Goal: Answer question/provide support

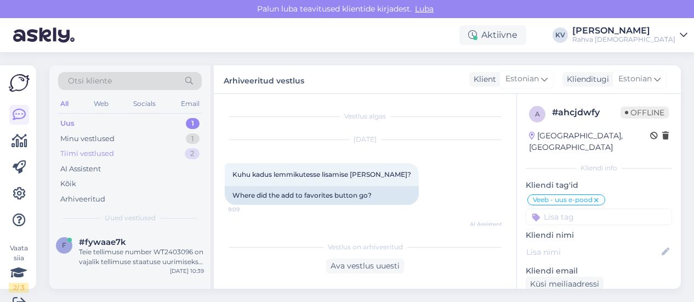
scroll to position [110, 0]
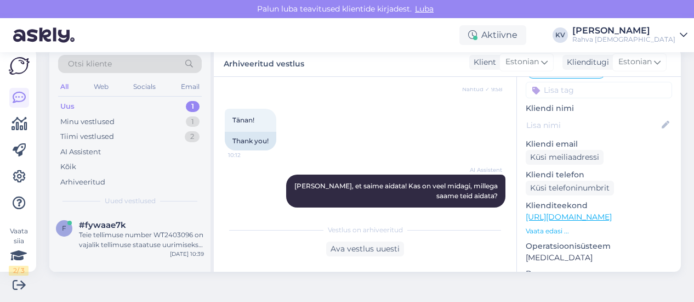
click at [155, 103] on div "Uus 1" at bounding box center [130, 106] width 144 height 15
click at [147, 236] on div "Teie tellimuse number WT2403096 on vajalik tellimuse staatuse uurimiseks. Iga t…" at bounding box center [141, 240] width 125 height 20
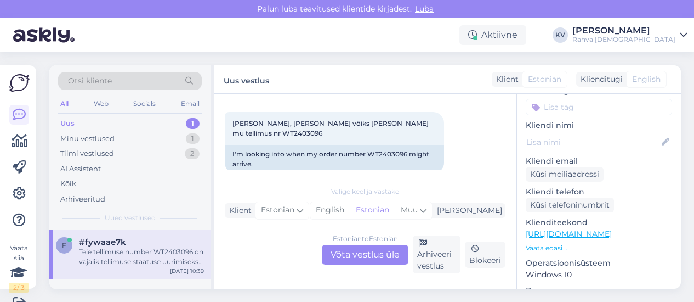
scroll to position [165, 0]
click at [404, 122] on span "[PERSON_NAME], [PERSON_NAME] võiks [PERSON_NAME] mu tellimus nr WT2403096" at bounding box center [332, 127] width 198 height 18
copy div "WT2403096 10:39"
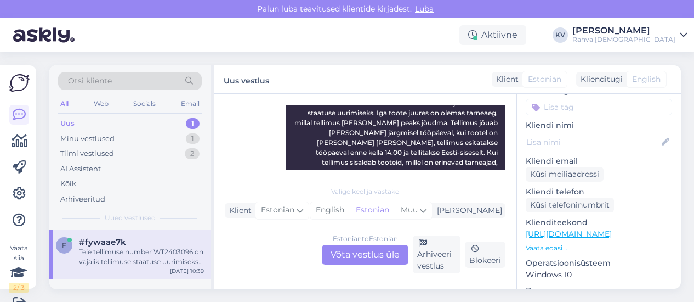
scroll to position [274, 0]
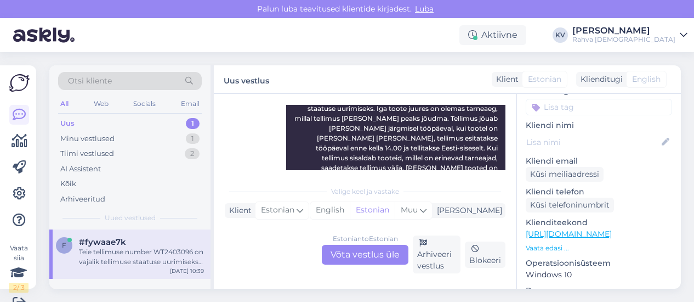
click at [366, 256] on div "Estonian to Estonian Võta vestlus üle" at bounding box center [365, 255] width 87 height 20
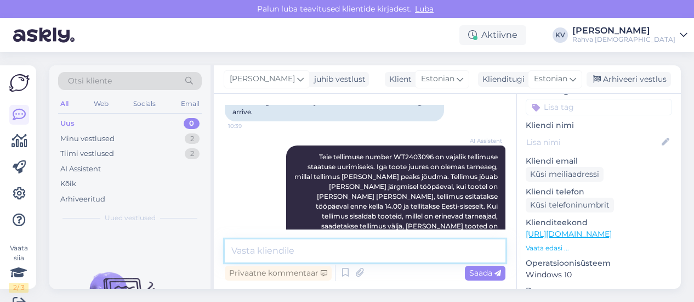
click at [294, 254] on textarea at bounding box center [365, 250] width 281 height 23
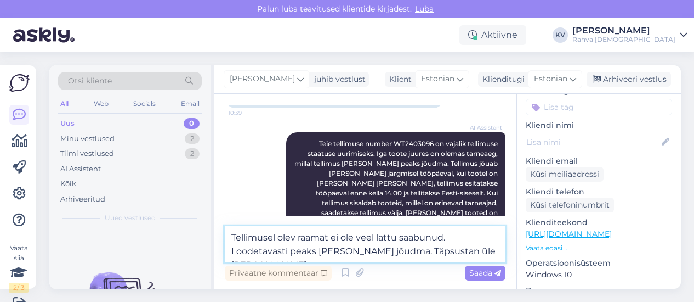
scroll to position [243, 0]
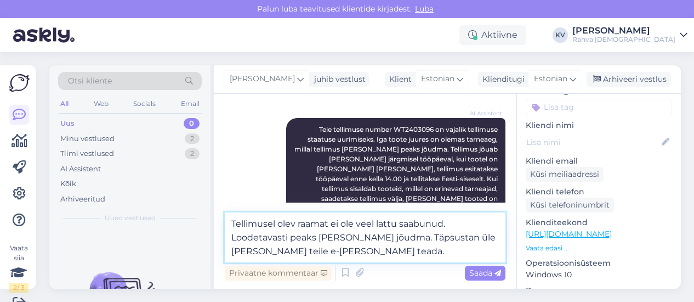
type textarea "Tellimusel olev raamat ei ole veel lattu saabunud. Loodetavasti peaks [PERSON_N…"
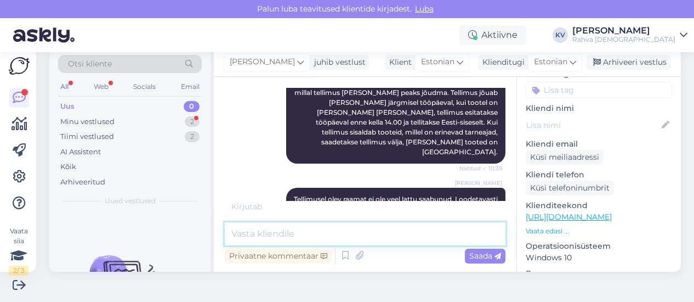
scroll to position [330, 0]
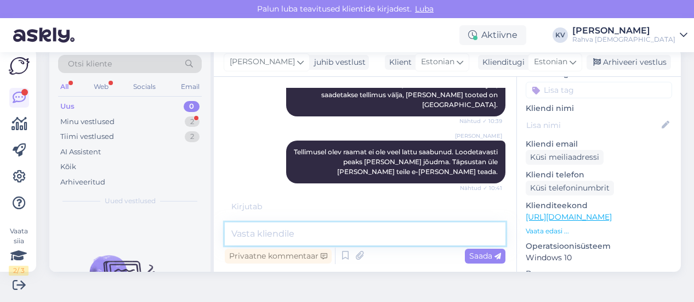
click at [303, 228] on textarea at bounding box center [365, 233] width 281 height 23
type textarea "Tallinn aga raamat saabub meile Rakvere kauplusest."
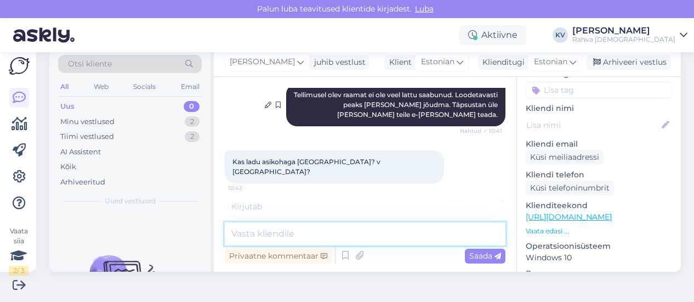
scroll to position [389, 0]
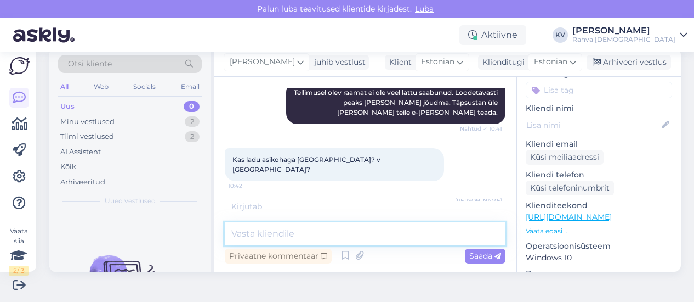
click at [362, 233] on textarea at bounding box center [365, 233] width 281 height 23
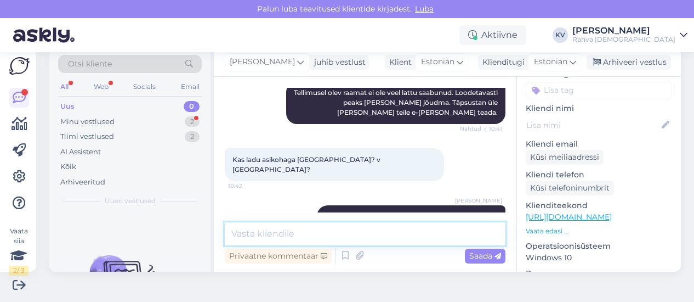
scroll to position [444, 0]
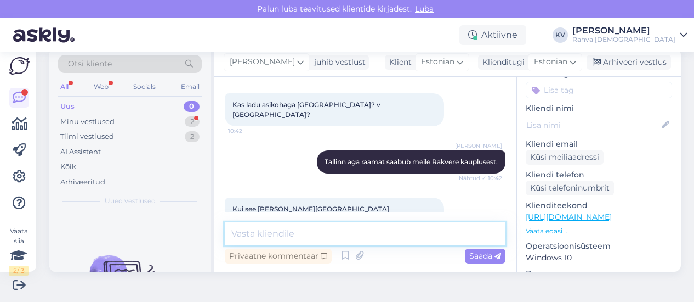
click at [355, 231] on textarea at bounding box center [365, 233] width 281 height 23
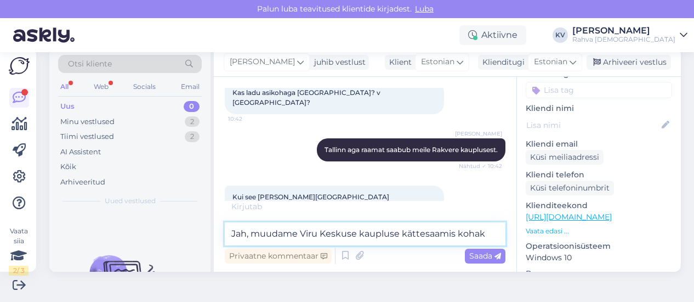
scroll to position [491, 0]
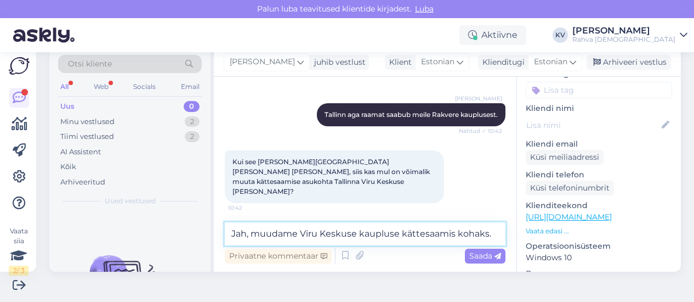
type textarea "Jah, muudame Viru Keskuse kaupluse kättesaamis kohaks."
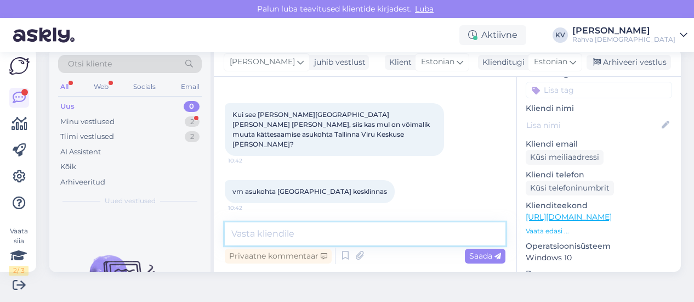
scroll to position [586, 0]
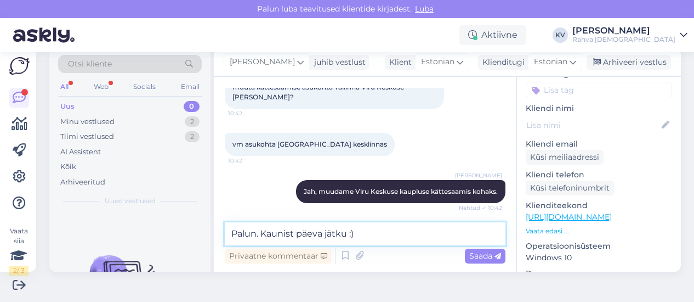
type textarea "Palun. Kaunist päeva jätku :)"
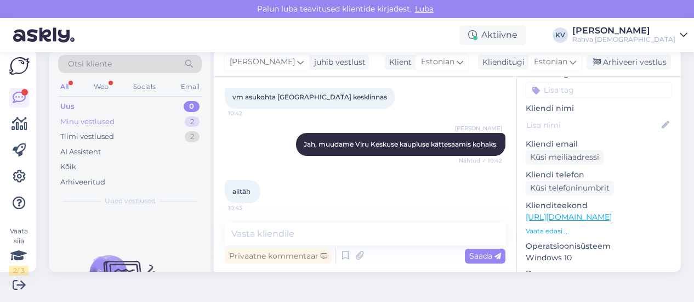
click at [155, 119] on div "Minu vestlused 2" at bounding box center [130, 121] width 144 height 15
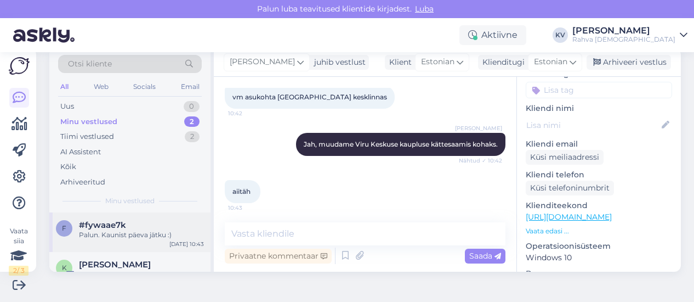
click at [168, 230] on div "Palun. Kaunist päeva jätku :)" at bounding box center [141, 235] width 125 height 10
click at [137, 106] on div "Uus 0" at bounding box center [130, 106] width 144 height 15
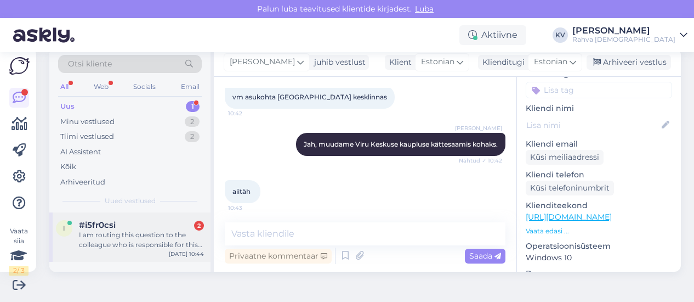
click at [109, 240] on div "I am routing this question to the colleague who is responsible for this topic. …" at bounding box center [141, 240] width 125 height 20
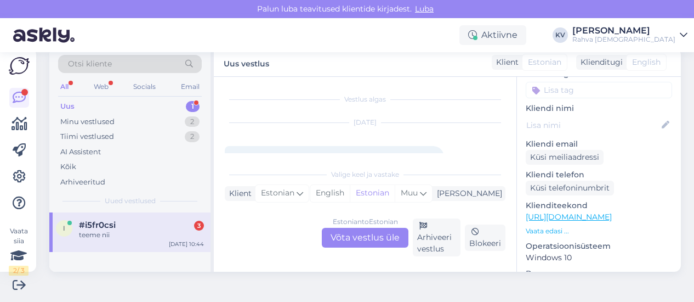
scroll to position [55, 0]
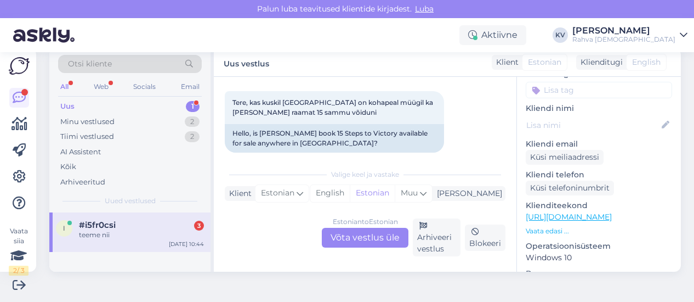
click at [609, 212] on link "[URL][DOMAIN_NAME]" at bounding box center [569, 217] width 86 height 10
click at [357, 239] on div "Estonian to Estonian Võta vestlus üle" at bounding box center [365, 238] width 87 height 20
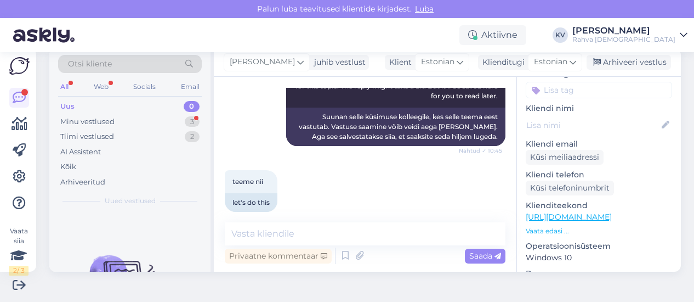
scroll to position [604, 0]
click at [304, 236] on textarea at bounding box center [365, 233] width 281 height 23
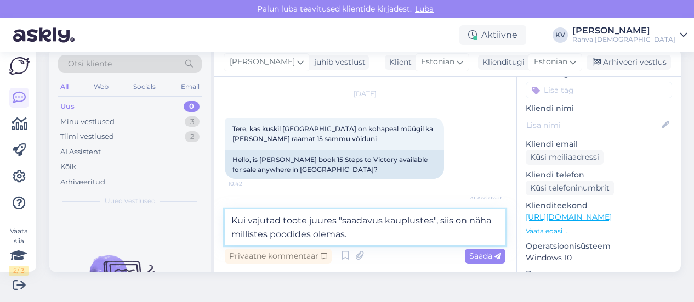
scroll to position [1, 0]
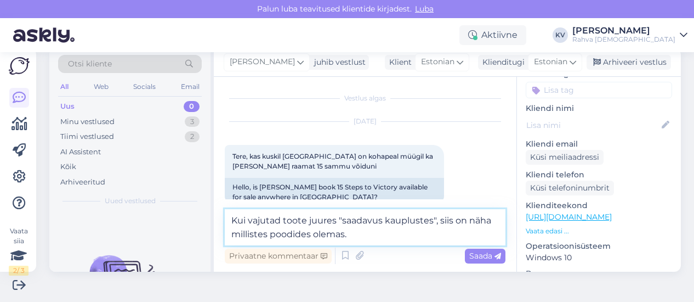
type textarea "Kui vajutad toote juures "saadavus kauplustes", siis on näha millistes poodides…"
click at [367, 234] on textarea "Kui vajutad toote juures "saadavus kauplustes", siis on näha millistes poodides…" at bounding box center [365, 227] width 281 height 36
paste textarea
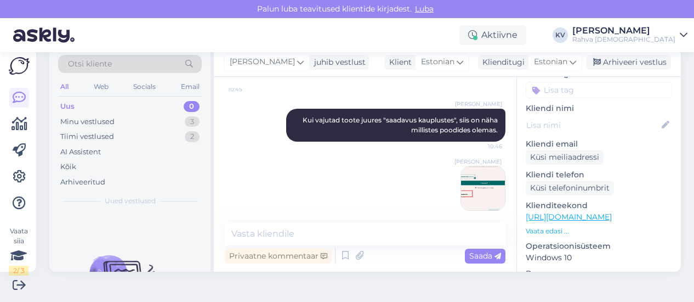
scroll to position [0, 0]
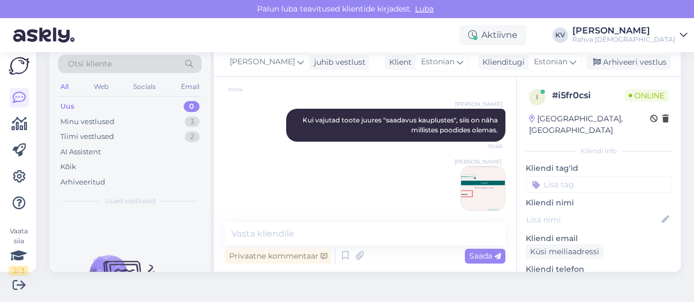
click at [567, 176] on input at bounding box center [599, 184] width 146 height 16
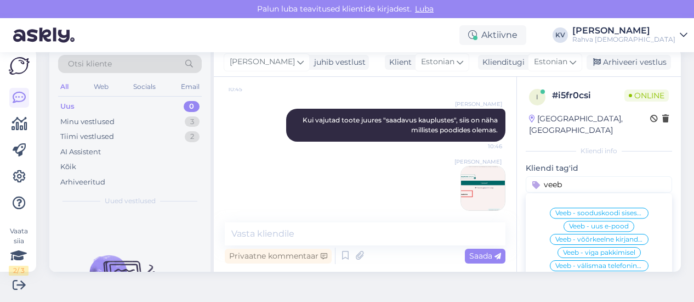
type input "veeb"
click at [564, 220] on div "Veeb - uus e-pood" at bounding box center [599, 225] width 71 height 11
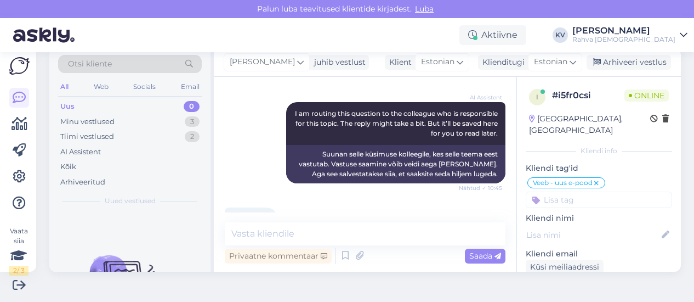
scroll to position [566, 0]
click at [99, 116] on div "Minu vestlused" at bounding box center [87, 121] width 54 height 11
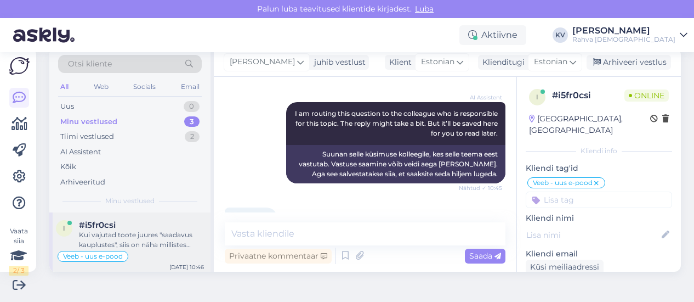
scroll to position [55, 0]
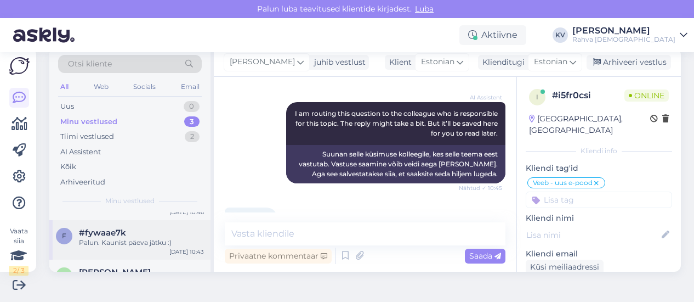
click at [131, 248] on div "f #fywaae7k Palun. Kaunist päeva jätku :) [DATE] 10:43" at bounding box center [129, 239] width 161 height 39
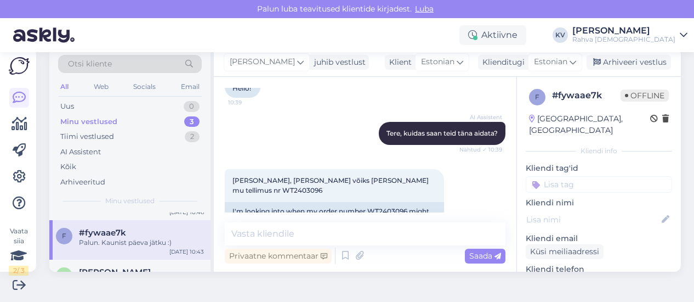
scroll to position [84, 0]
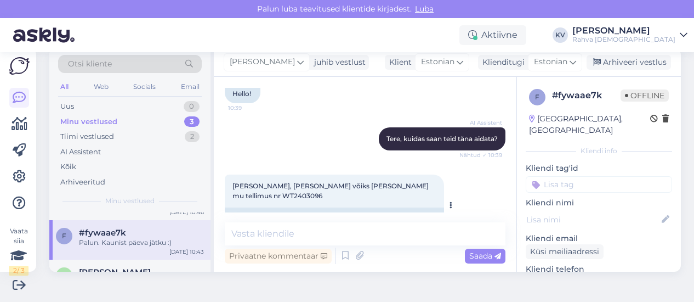
click at [407, 182] on span "[PERSON_NAME], [PERSON_NAME] võiks [PERSON_NAME] mu tellimus nr WT2403096" at bounding box center [332, 191] width 198 height 18
copy div "WT2403096 10:39"
click at [581, 176] on input at bounding box center [599, 184] width 146 height 16
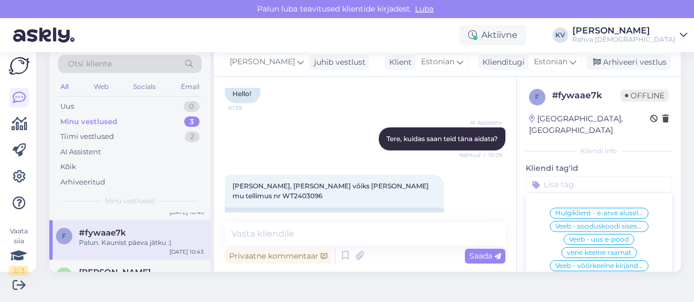
paste input "Mariliis Tähepõld"
type input "Mariliis Tähepõld"
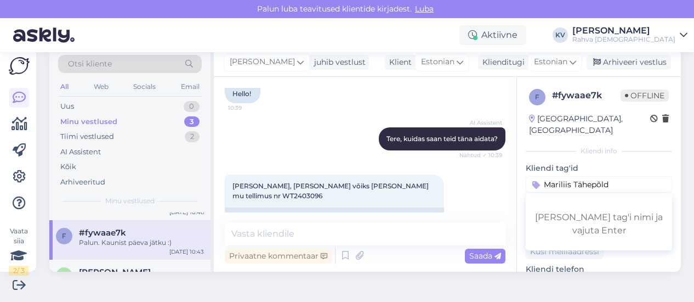
drag, startPoint x: 603, startPoint y: 174, endPoint x: 468, endPoint y: 183, distance: 135.2
click at [469, 183] on div "Vestlus algas [DATE] Tere! 10:39 Hello! AI Assistent [PERSON_NAME], kuidas saan…" at bounding box center [447, 174] width 467 height 195
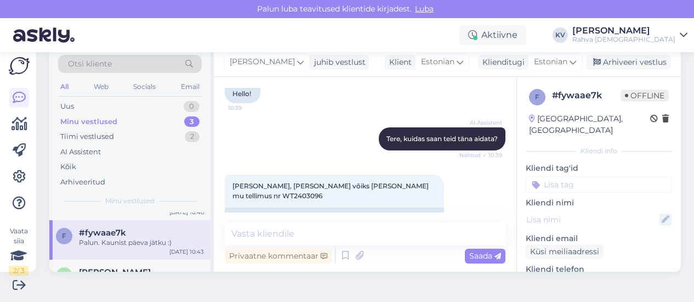
click at [651, 211] on div at bounding box center [599, 220] width 146 height 18
click at [660, 213] on icon at bounding box center [666, 219] width 12 height 12
click at [578, 213] on input at bounding box center [593, 219] width 120 height 12
paste input "Mariliis Tähepõld"
type input "Mariliis Tähepõld"
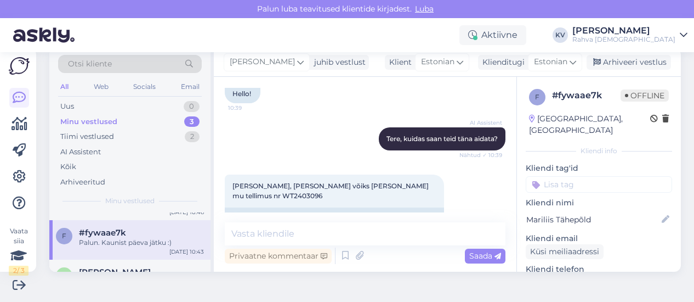
click at [570, 176] on input at bounding box center [599, 184] width 146 height 16
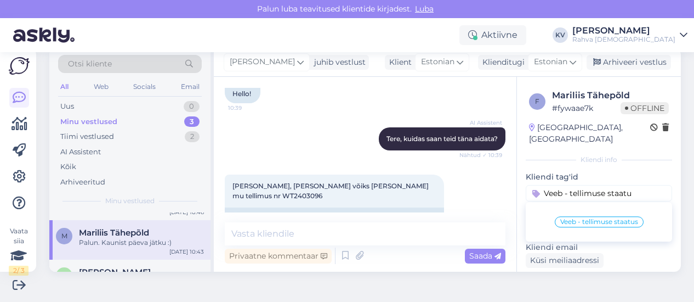
type input "Veeb - tellimuse staatus"
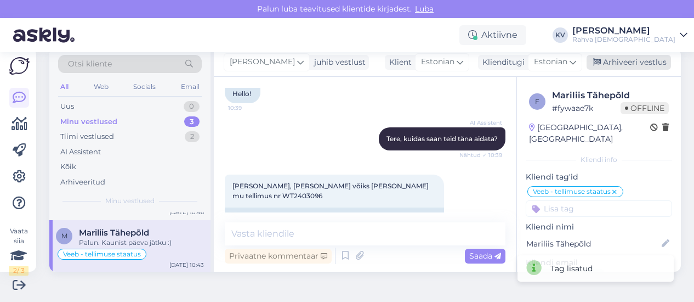
click at [611, 64] on div "Arhiveeri vestlus" at bounding box center [629, 62] width 84 height 15
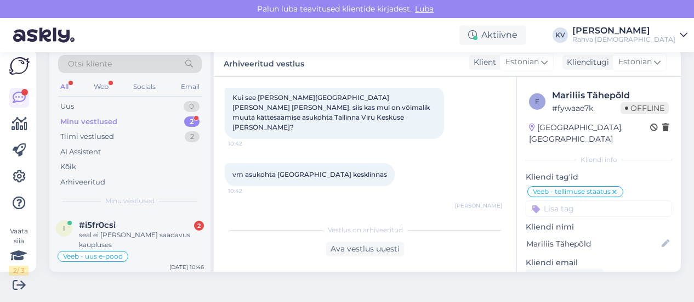
scroll to position [637, 0]
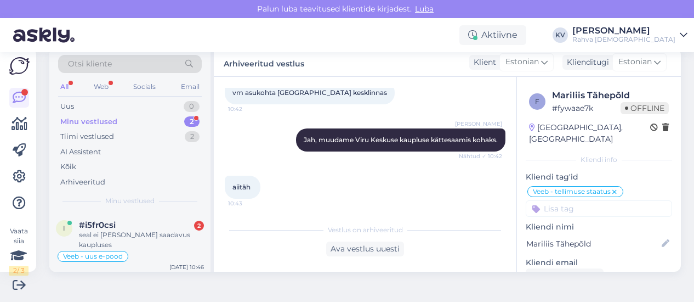
click at [126, 116] on div "Minu vestlused 2" at bounding box center [130, 121] width 144 height 15
click at [132, 220] on div "#i5fr0csi 2" at bounding box center [141, 225] width 125 height 10
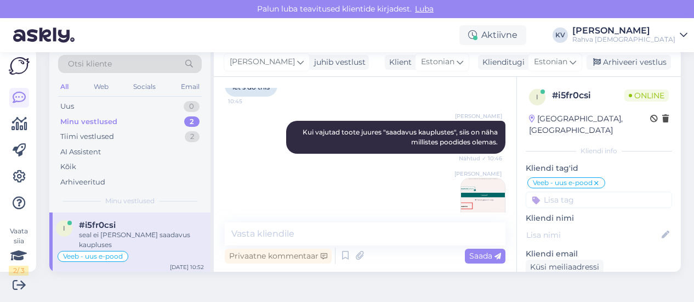
scroll to position [823, 0]
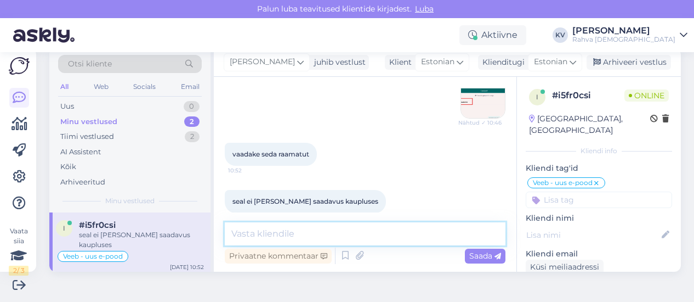
click at [277, 232] on textarea at bounding box center [365, 233] width 281 height 23
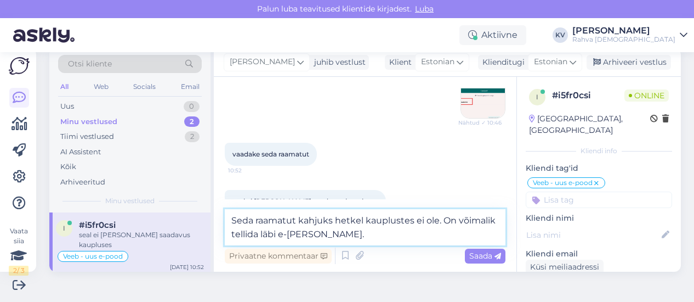
type textarea "Seda raamatut kahjuks hetkel kauplustes ei ole. On võimalik tellida läbi e-[PER…"
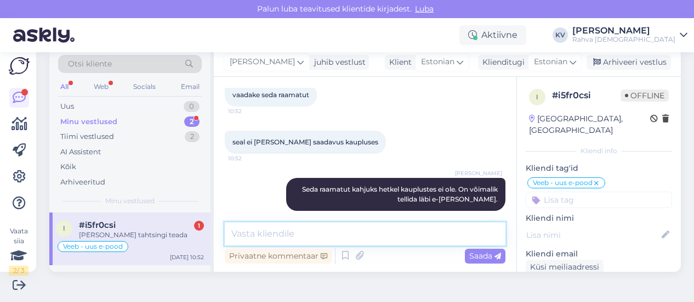
scroll to position [929, 0]
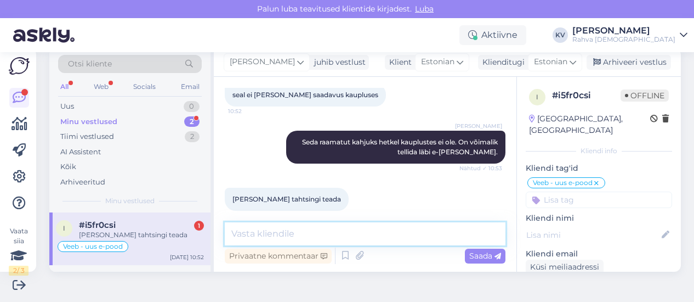
click at [291, 226] on textarea at bounding box center [365, 233] width 281 height 23
type textarea "P"
type textarea "Palun. Kaunist päeva jätku!"
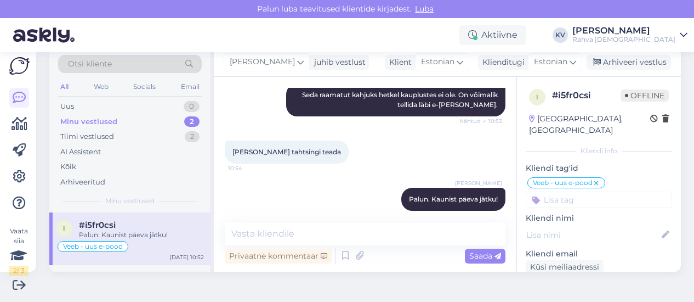
click at [585, 191] on input at bounding box center [599, 199] width 146 height 16
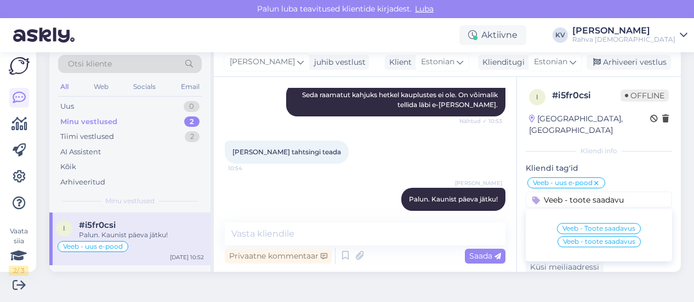
type input "Veeb - toote saadavus"
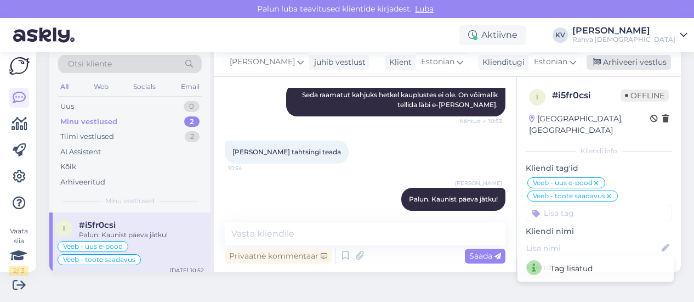
click at [618, 67] on div "Arhiveeri vestlus" at bounding box center [629, 62] width 84 height 15
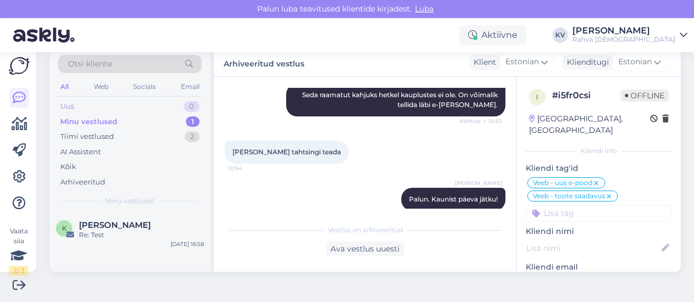
click at [137, 104] on div "Uus 0" at bounding box center [130, 106] width 144 height 15
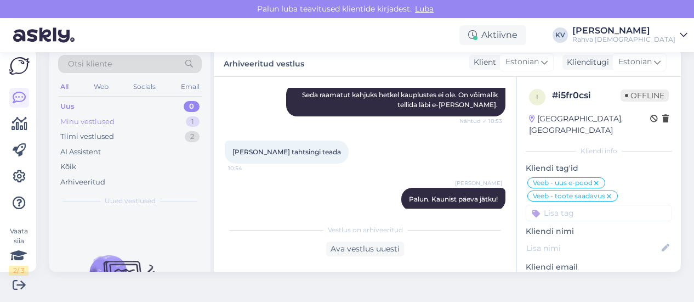
click at [130, 116] on div "Minu vestlused 1" at bounding box center [130, 121] width 144 height 15
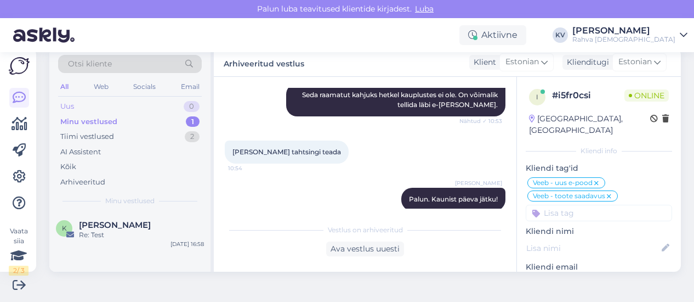
click at [111, 110] on div "Uus 0" at bounding box center [130, 106] width 144 height 15
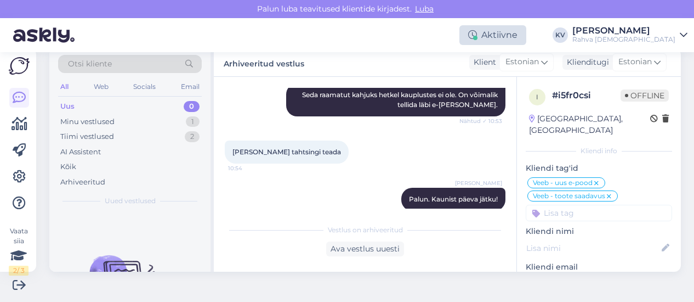
click at [505, 26] on div "Aktiivne" at bounding box center [493, 35] width 67 height 20
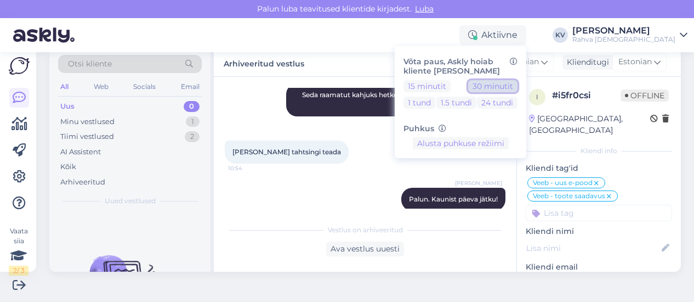
click at [518, 88] on button "30 minutit" at bounding box center [492, 86] width 49 height 12
